Goal: Use online tool/utility: Utilize a website feature to perform a specific function

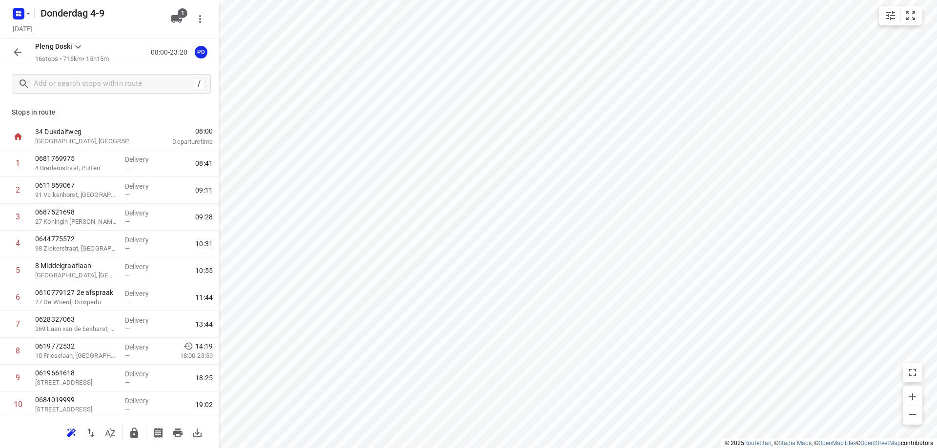
scroll to position [146, 0]
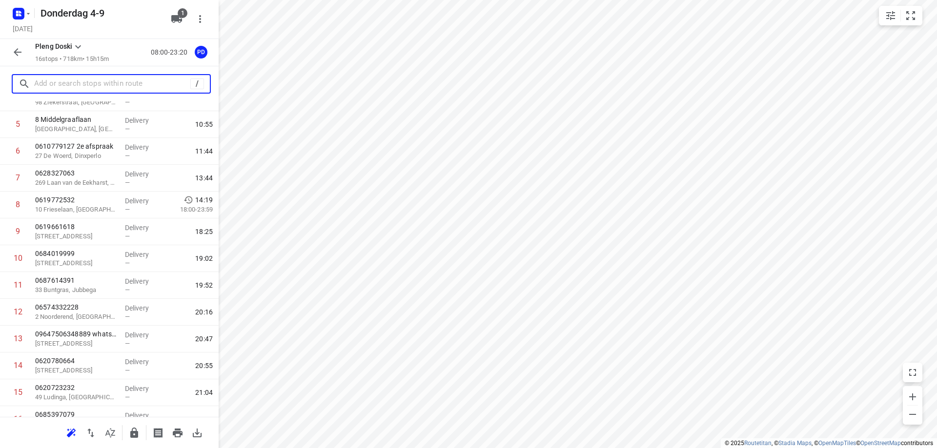
click at [63, 89] on input "text" at bounding box center [112, 84] width 156 height 15
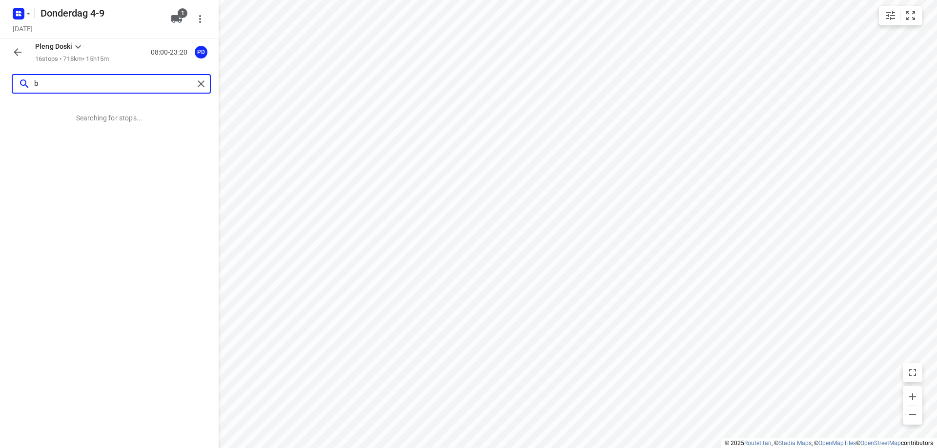
scroll to position [0, 0]
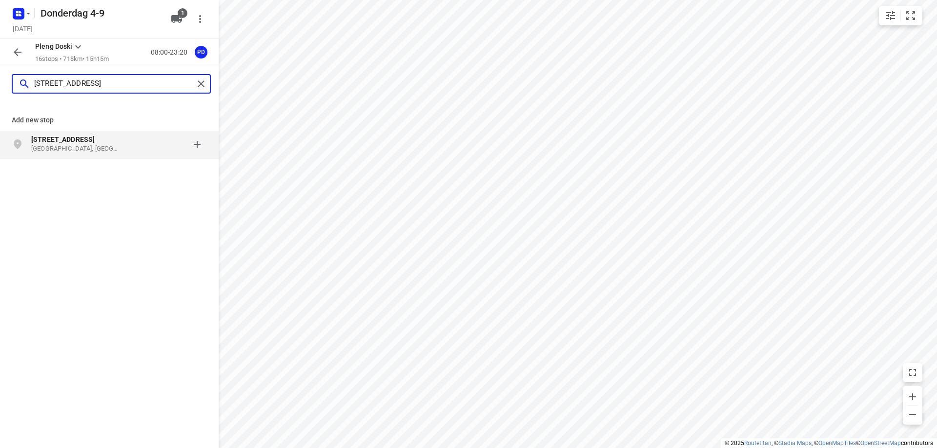
type input "[STREET_ADDRESS]"
click at [117, 147] on p "[GEOGRAPHIC_DATA], [GEOGRAPHIC_DATA]" at bounding box center [76, 148] width 90 height 9
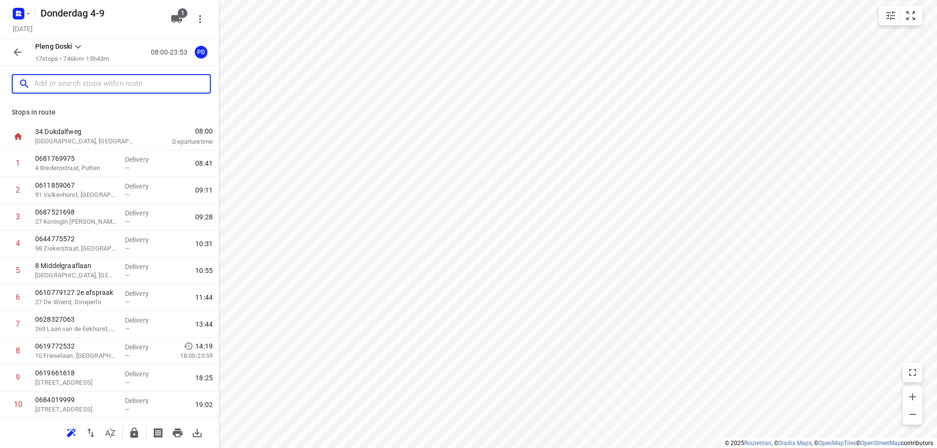
click at [80, 82] on input "text" at bounding box center [122, 84] width 176 height 15
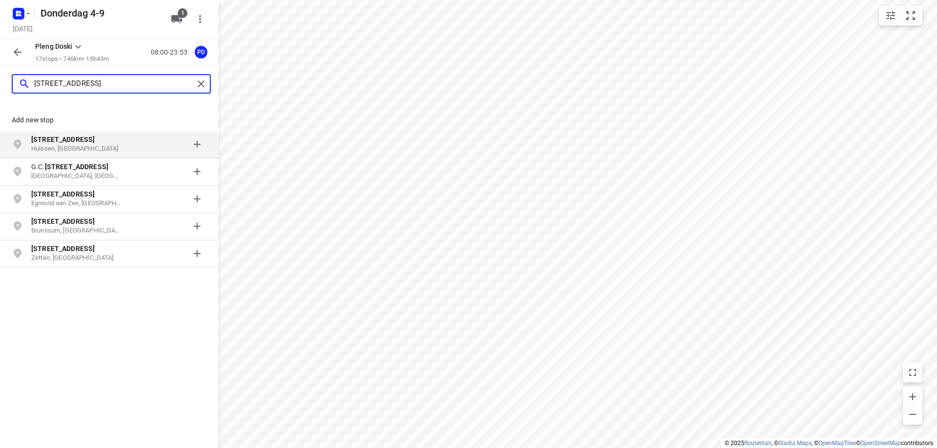
type input "[STREET_ADDRESS]"
click at [120, 137] on p "[STREET_ADDRESS]" at bounding box center [76, 140] width 90 height 10
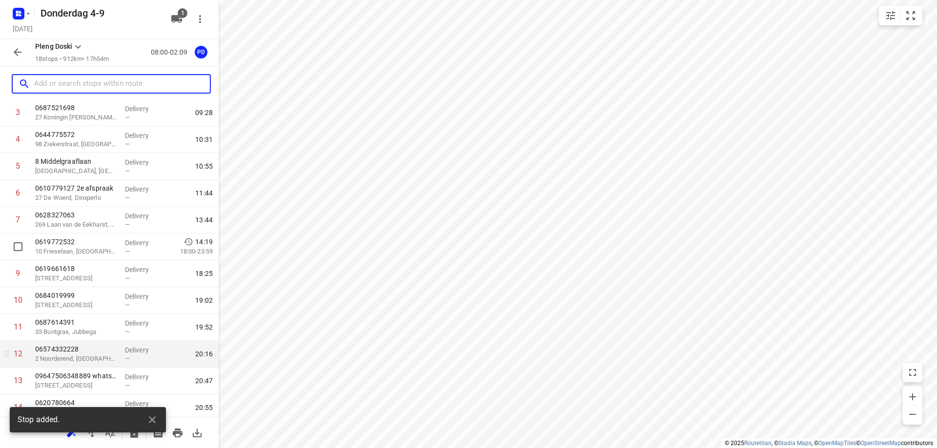
scroll to position [243, 0]
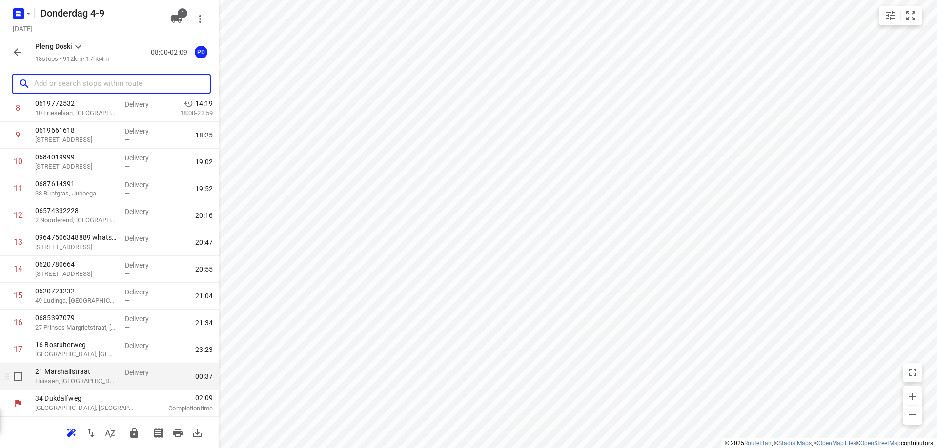
click at [121, 387] on div "Delivery —" at bounding box center [143, 376] width 44 height 27
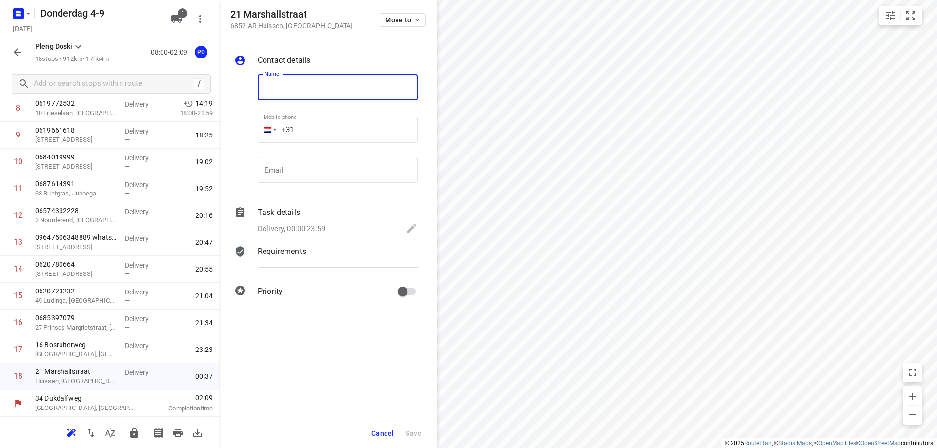
click at [377, 430] on span "Cancel" at bounding box center [382, 434] width 22 height 8
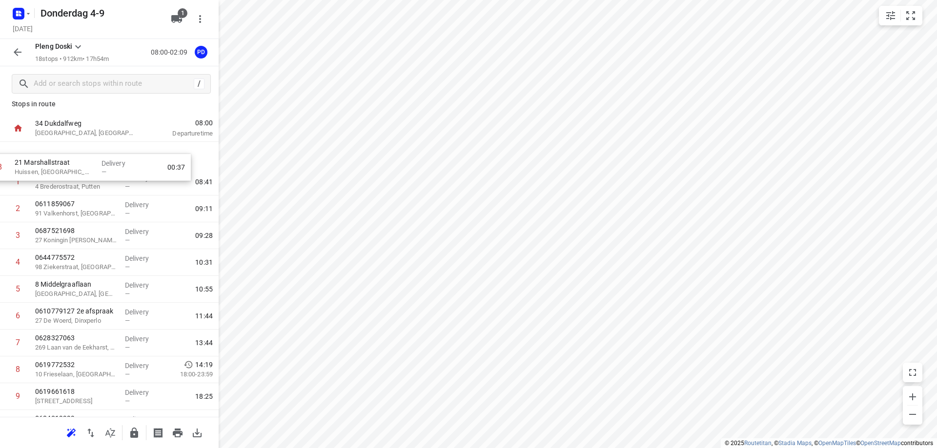
scroll to position [0, 0]
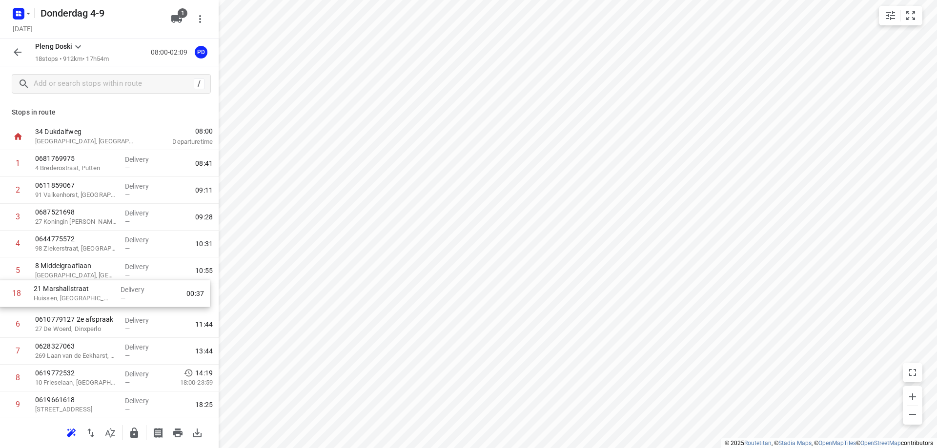
drag, startPoint x: 80, startPoint y: 378, endPoint x: 77, endPoint y: 289, distance: 88.8
click at [77, 289] on div "1 0681769975 4 Brederostraat, Putten Delivery — 08:41 2 0611859067 [GEOGRAPHIC_…" at bounding box center [109, 391] width 219 height 483
